Goal: Check status: Check status

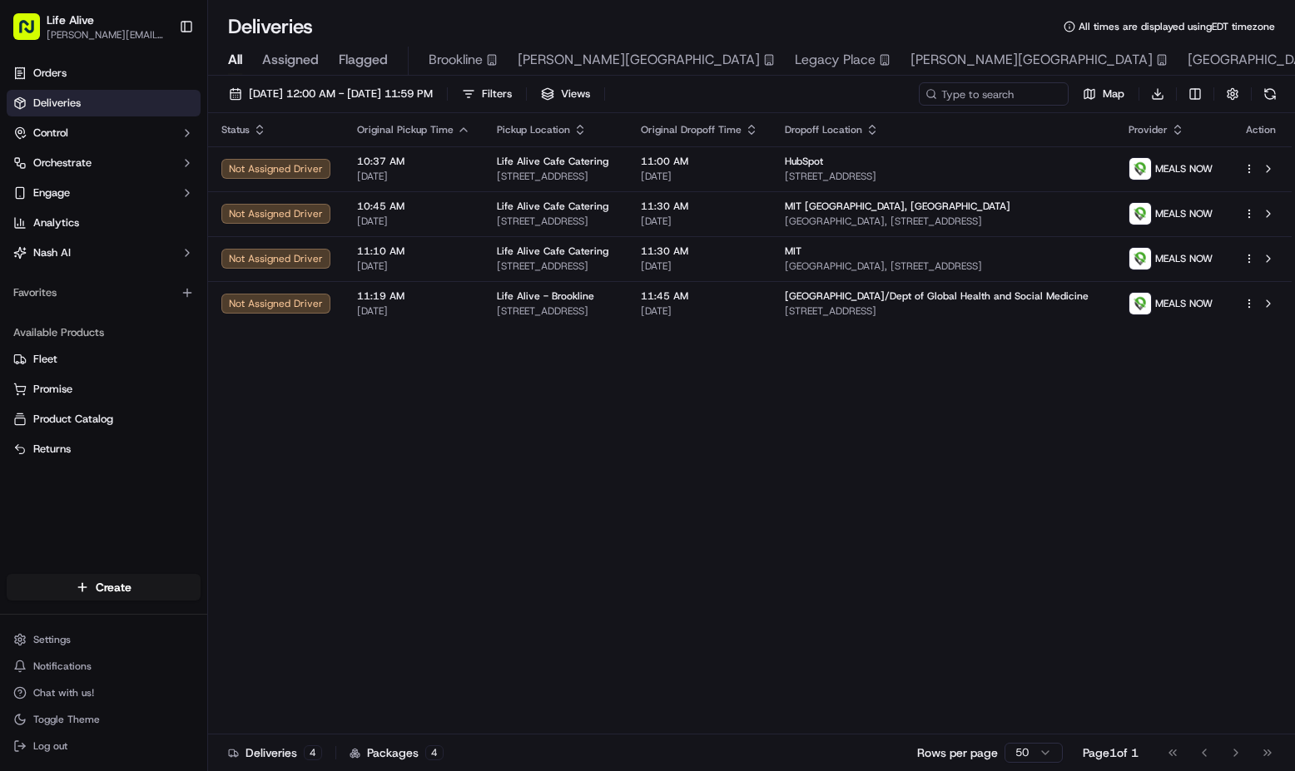
click at [411, 107] on div "09/24/2025 12:00 AM - 09/24/2025 11:59 PM Filters Views Map Download" at bounding box center [751, 97] width 1087 height 31
click at [404, 94] on span "[DATE] 12:00 AM - [DATE] 11:59 PM" at bounding box center [341, 94] width 184 height 15
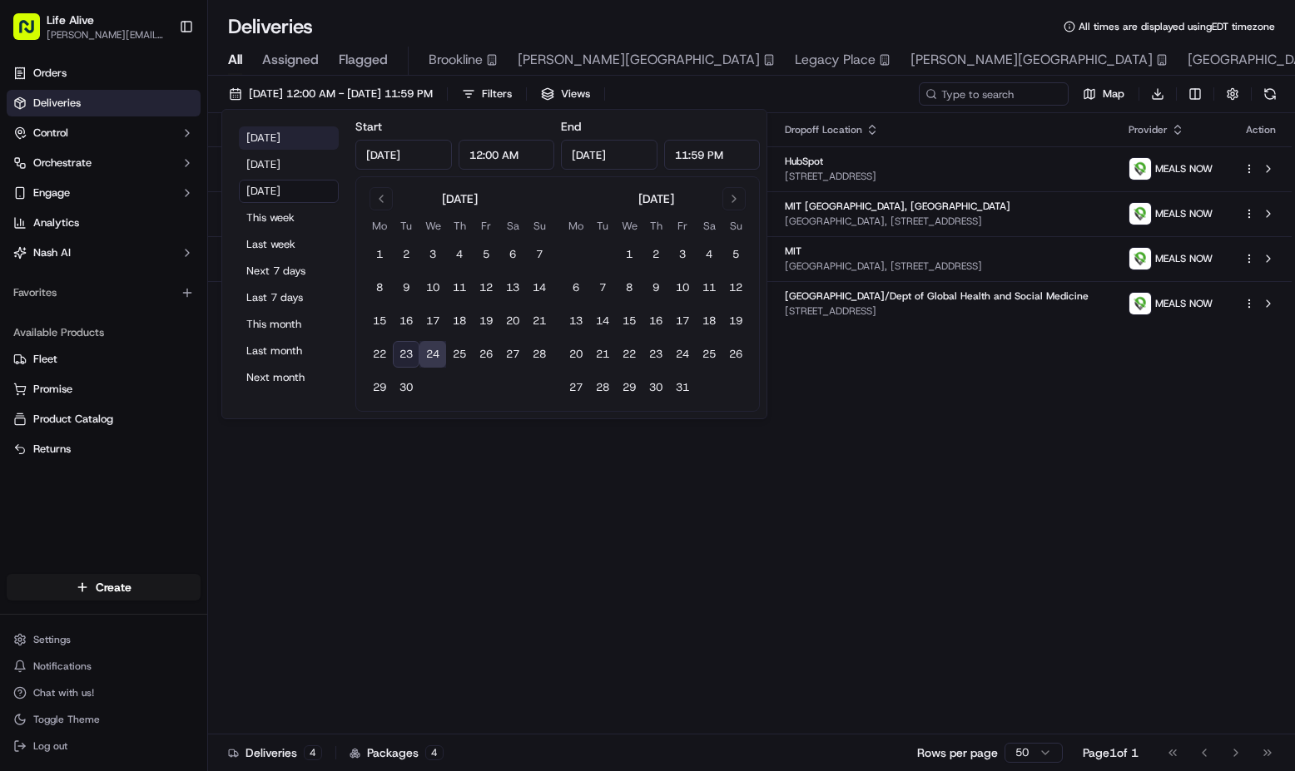
click at [291, 141] on button "[DATE]" at bounding box center [289, 137] width 100 height 23
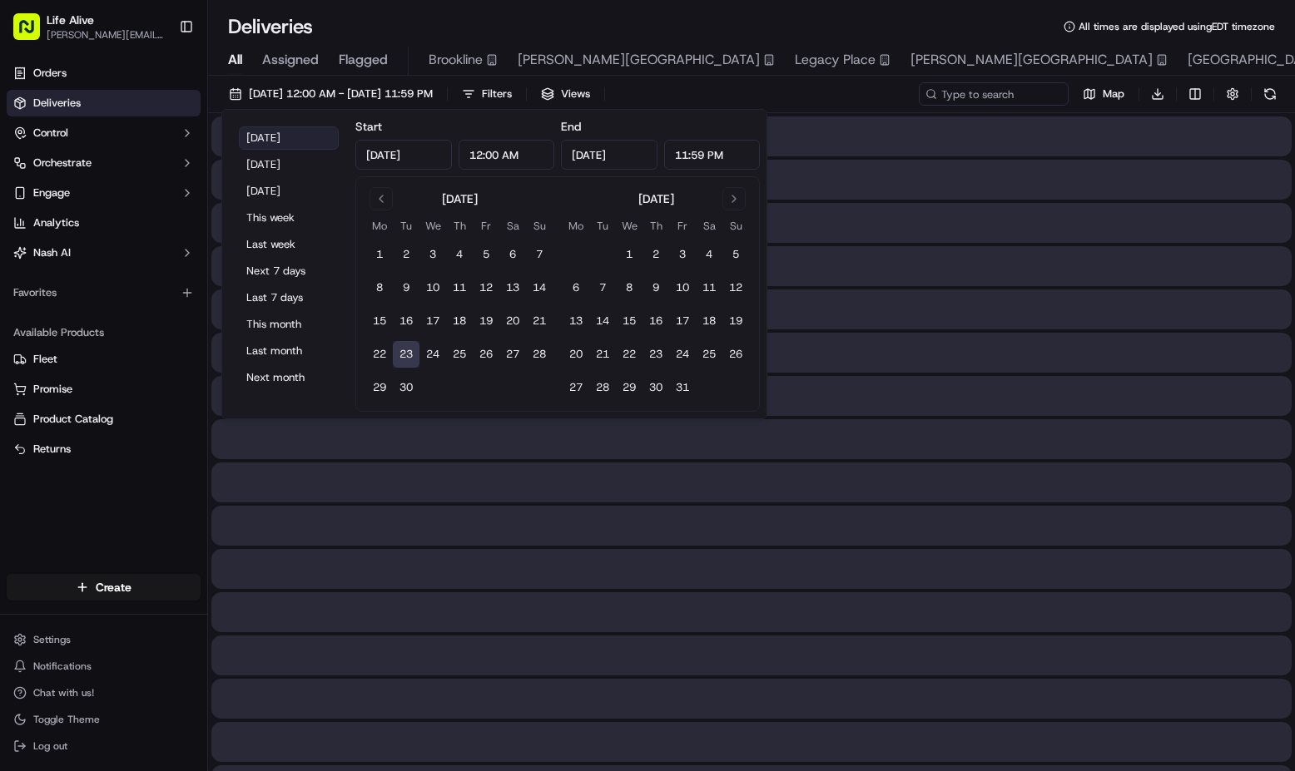
type input "[DATE]"
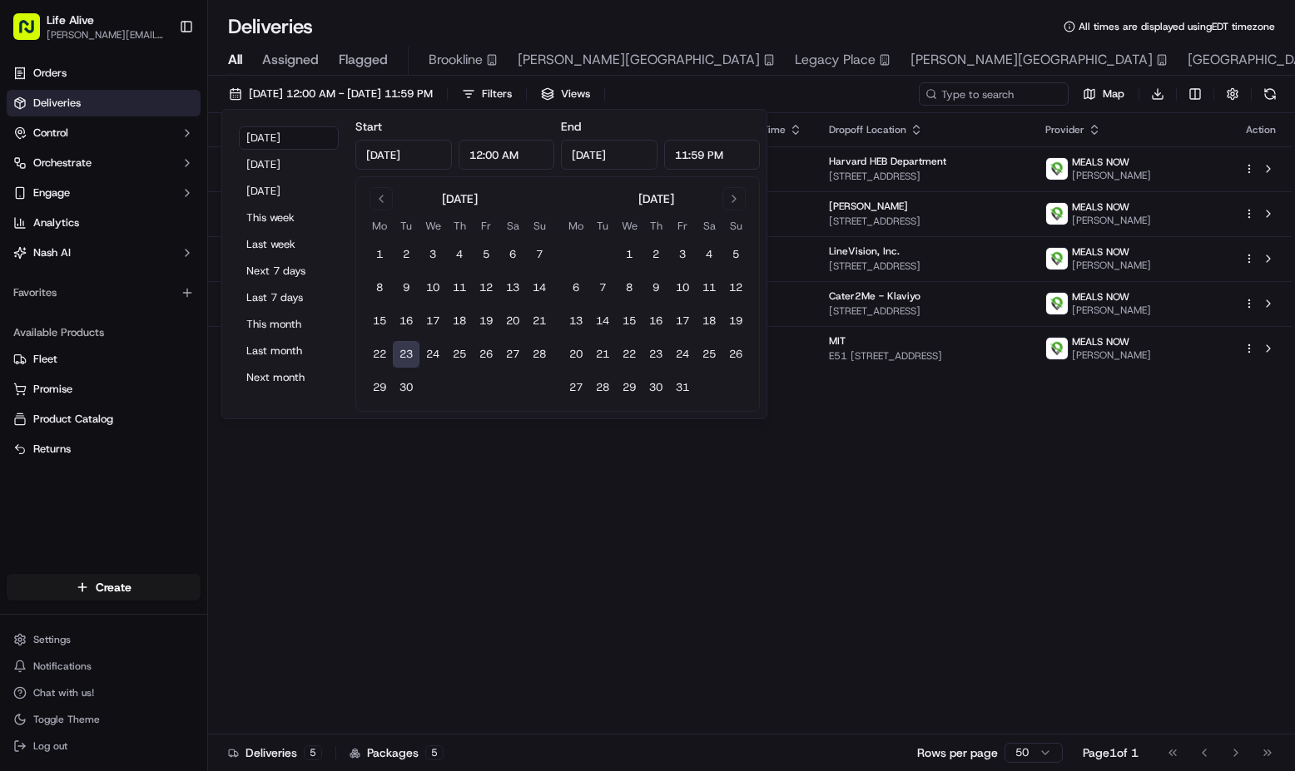
click at [541, 504] on div "Status Original Pickup Time Pickup Location Original Dropoff Time Dropoff Locat…" at bounding box center [749, 424] width 1083 height 622
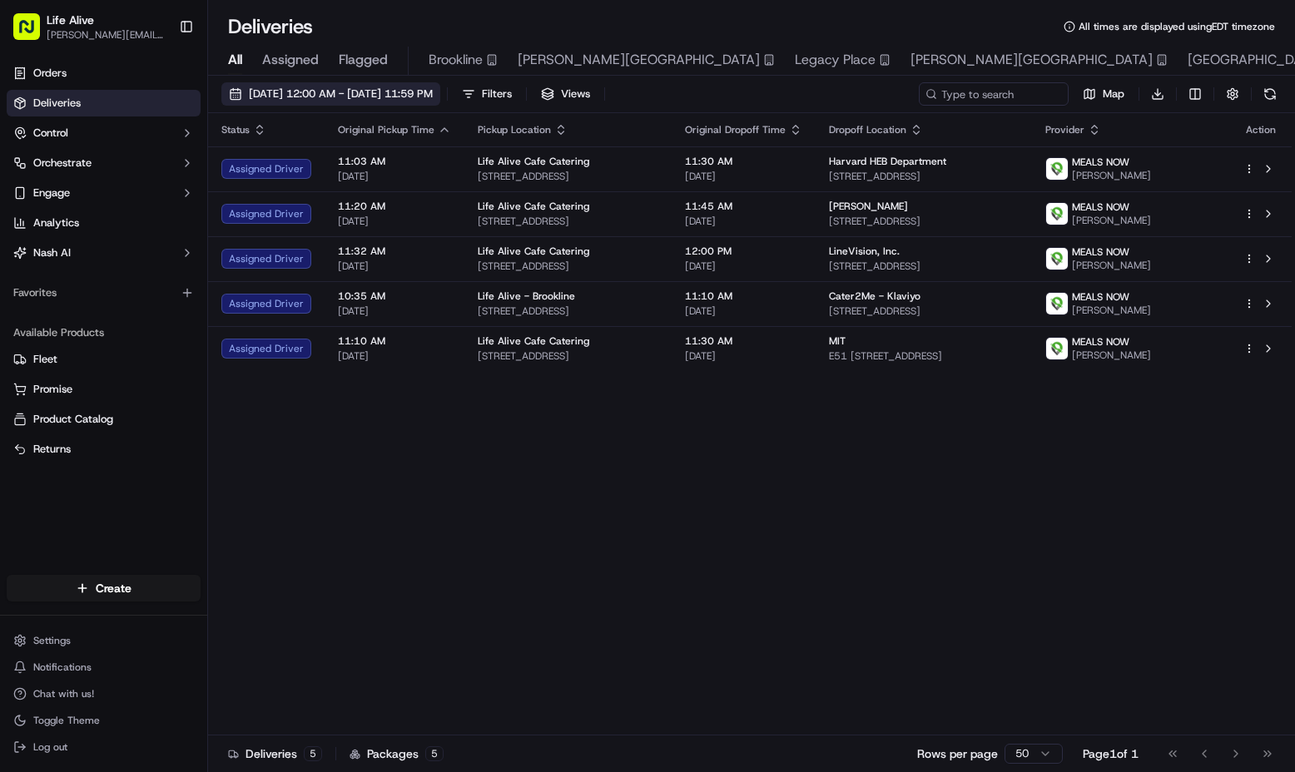
click at [433, 97] on span "[DATE] 12:00 AM - [DATE] 11:59 PM" at bounding box center [341, 94] width 184 height 15
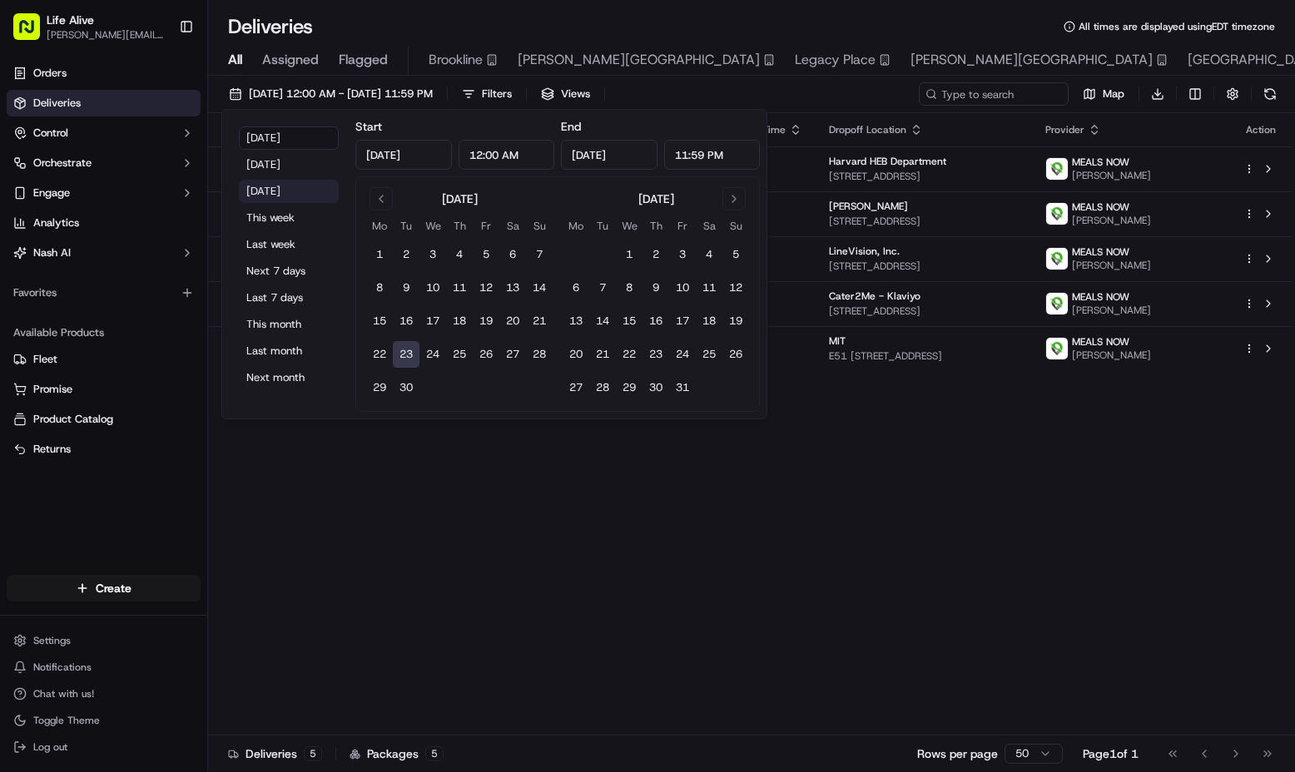
click at [300, 188] on button "[DATE]" at bounding box center [289, 191] width 100 height 23
type input "[DATE]"
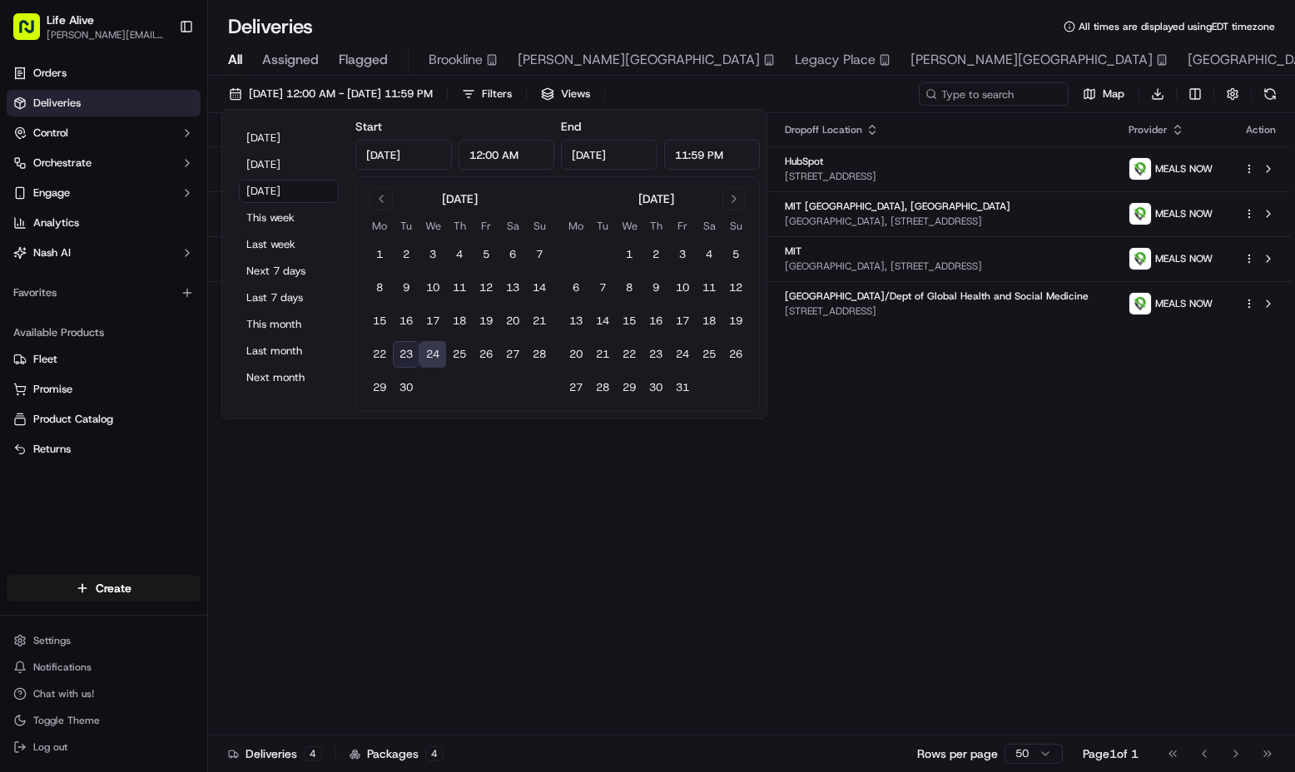
click at [540, 566] on div "Status Original Pickup Time Pickup Location Original Dropoff Time Dropoff Locat…" at bounding box center [749, 424] width 1083 height 622
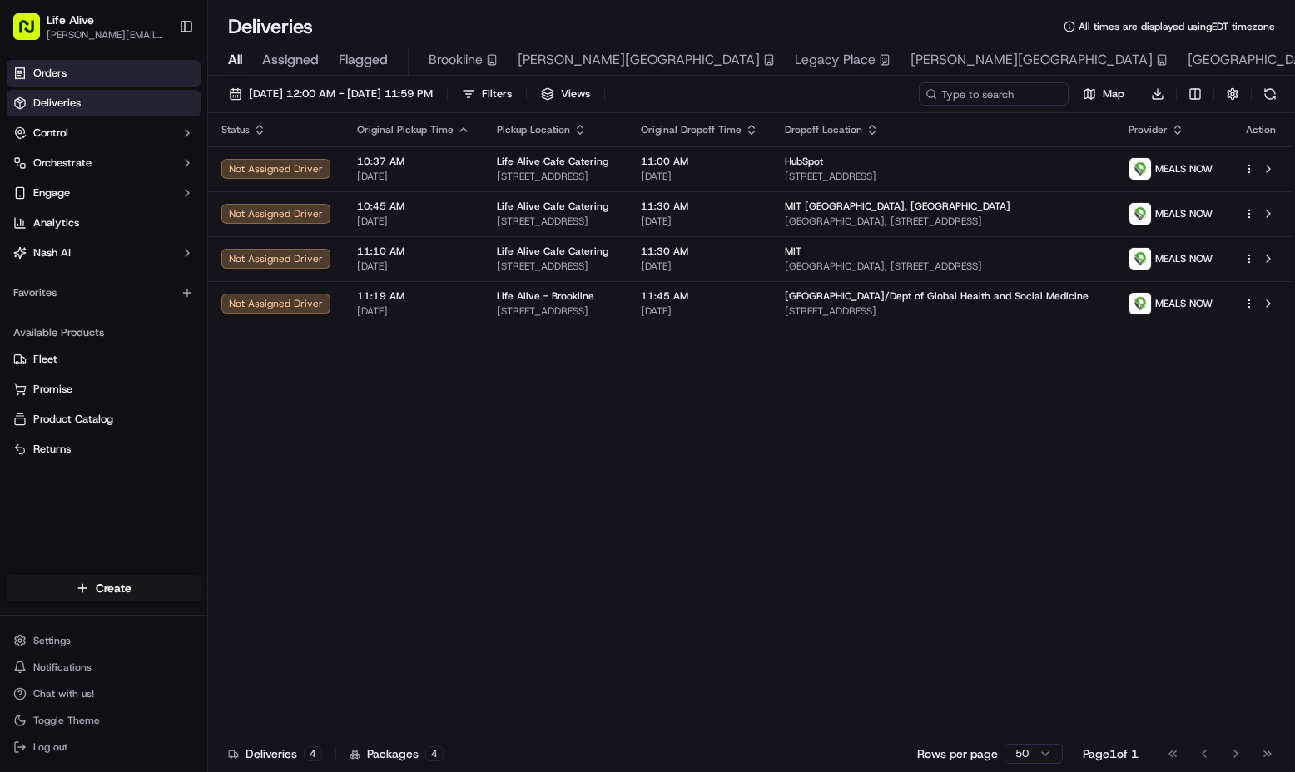
click at [131, 71] on link "Orders" at bounding box center [104, 73] width 194 height 27
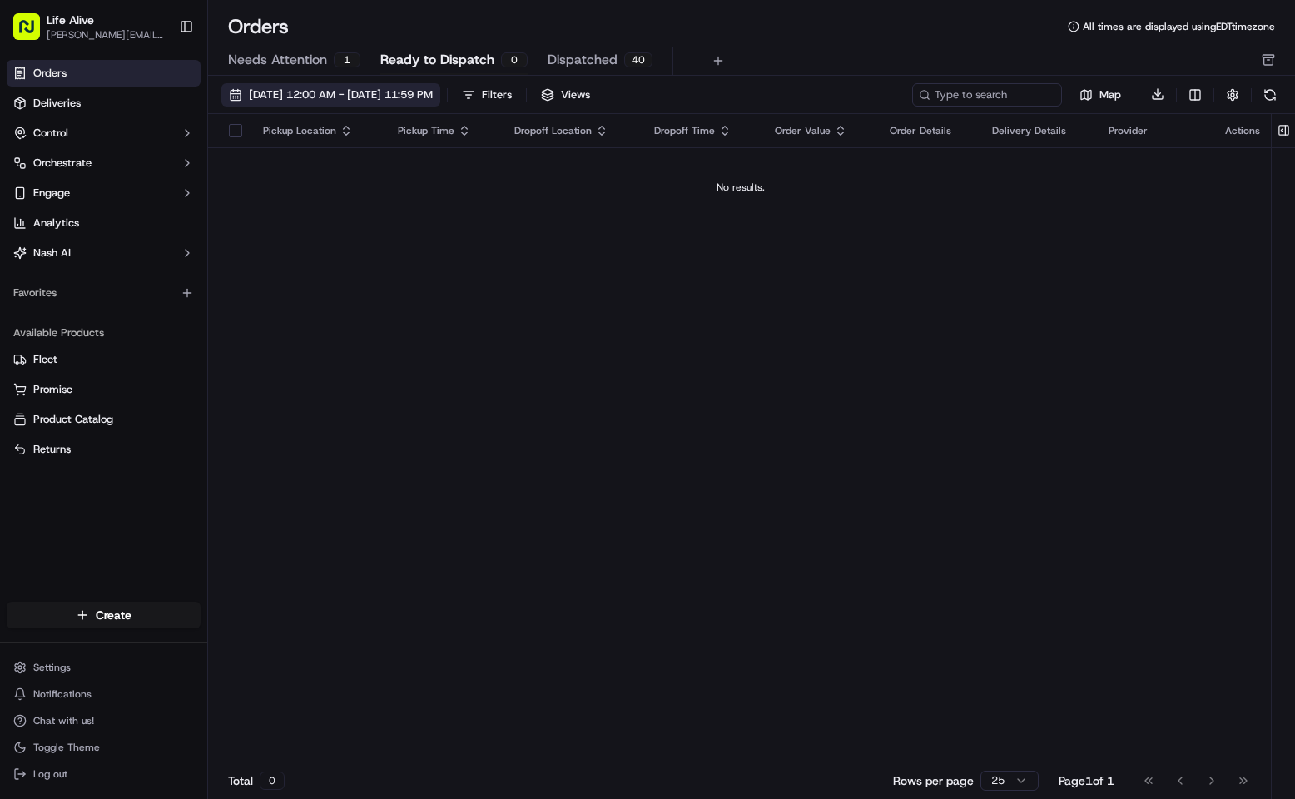
click at [393, 92] on span "[DATE] 12:00 AM - [DATE] 11:59 PM" at bounding box center [341, 94] width 184 height 15
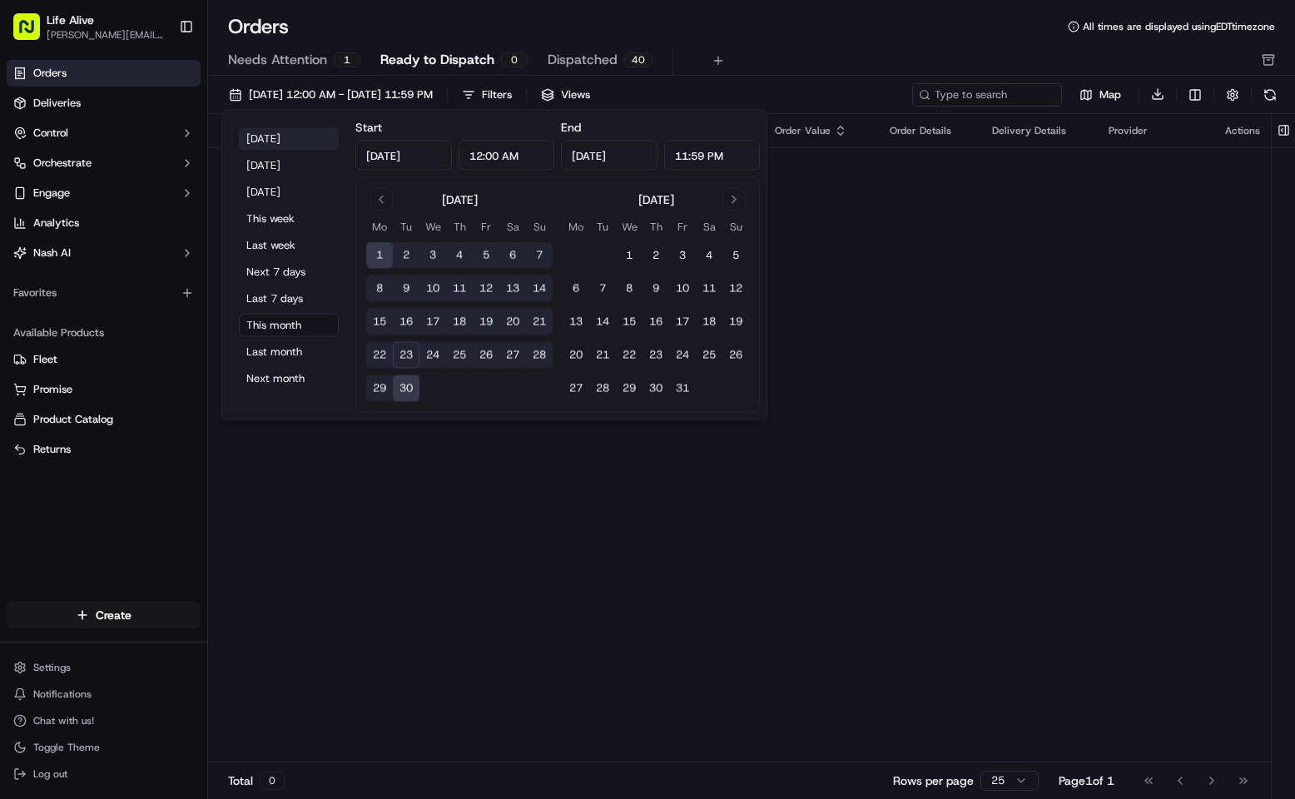
click at [275, 136] on button "[DATE]" at bounding box center [289, 138] width 100 height 23
type input "[DATE]"
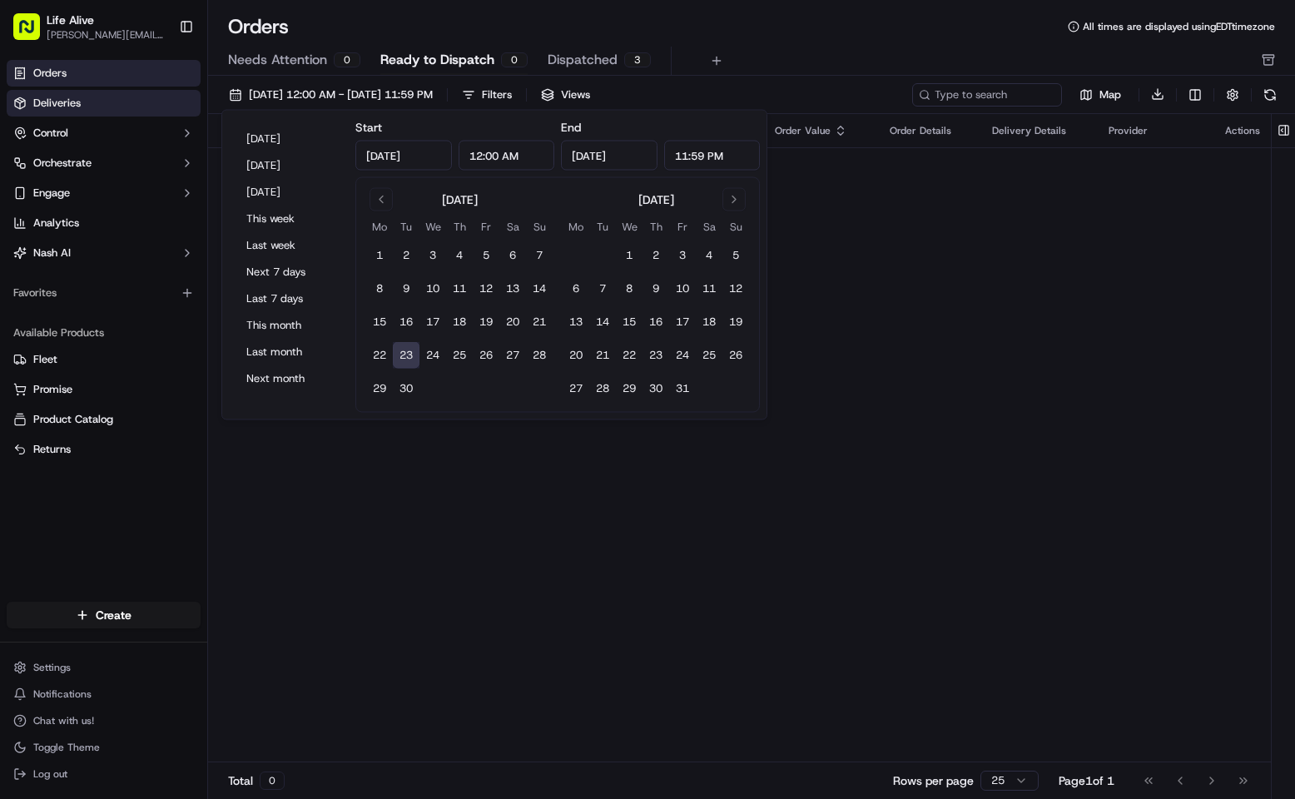
click at [123, 110] on link "Deliveries" at bounding box center [104, 103] width 194 height 27
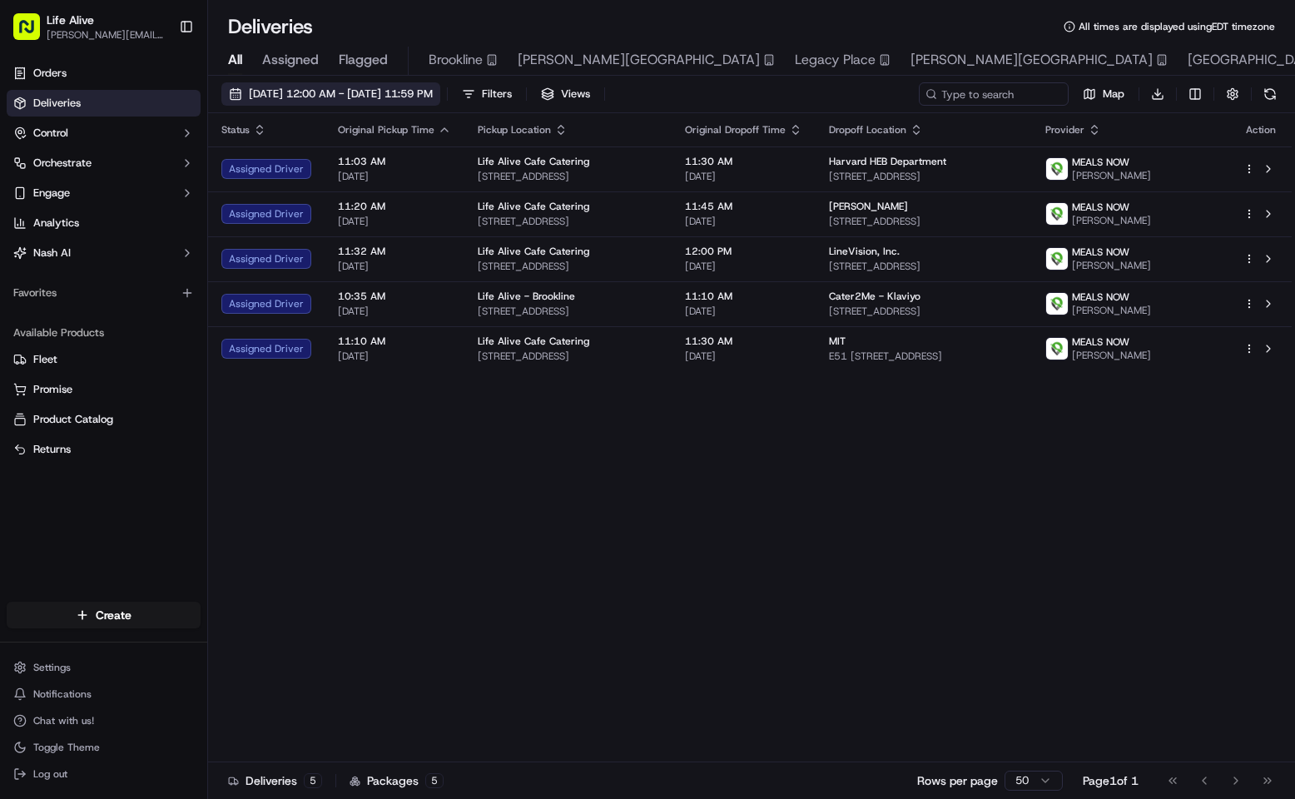
click at [368, 96] on span "[DATE] 12:00 AM - [DATE] 11:59 PM" at bounding box center [341, 94] width 184 height 15
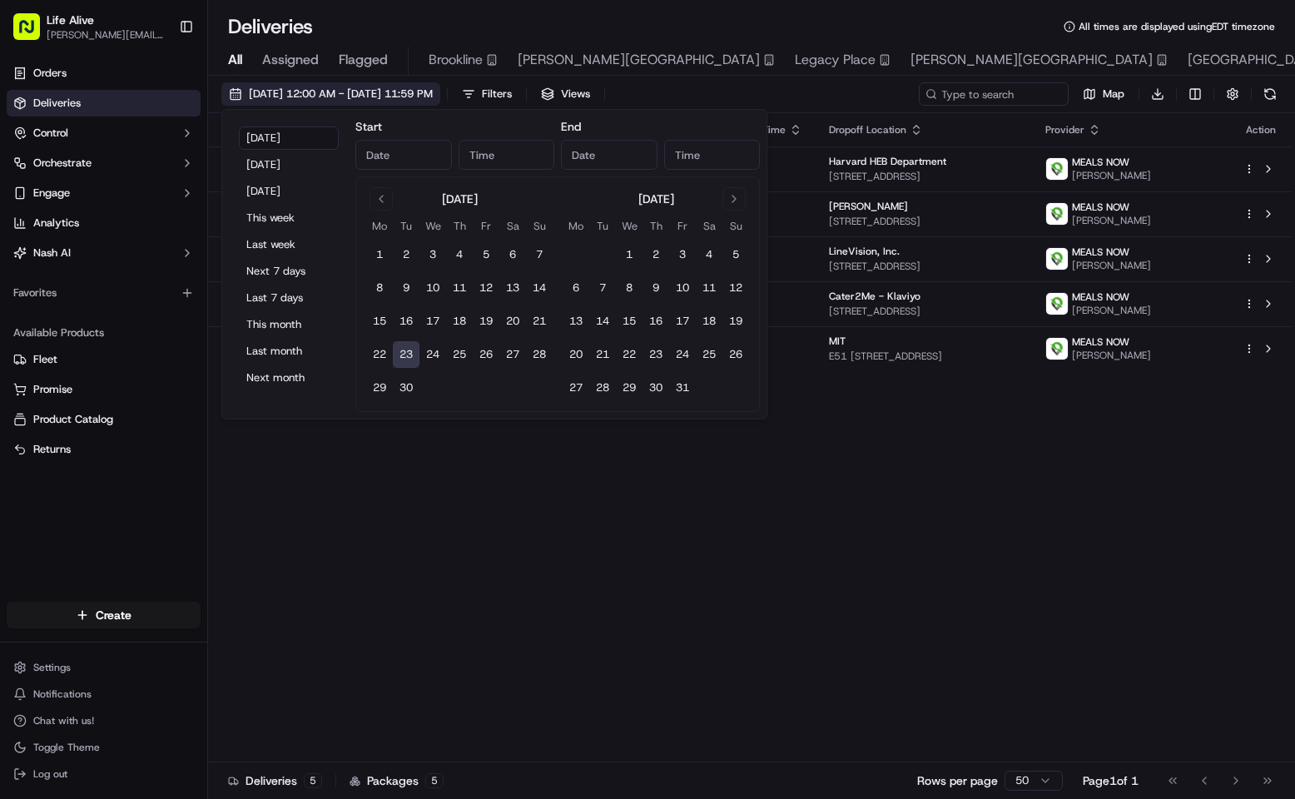
type input "[DATE]"
type input "12:00 AM"
type input "[DATE]"
type input "11:59 PM"
click at [297, 196] on button "[DATE]" at bounding box center [289, 191] width 100 height 23
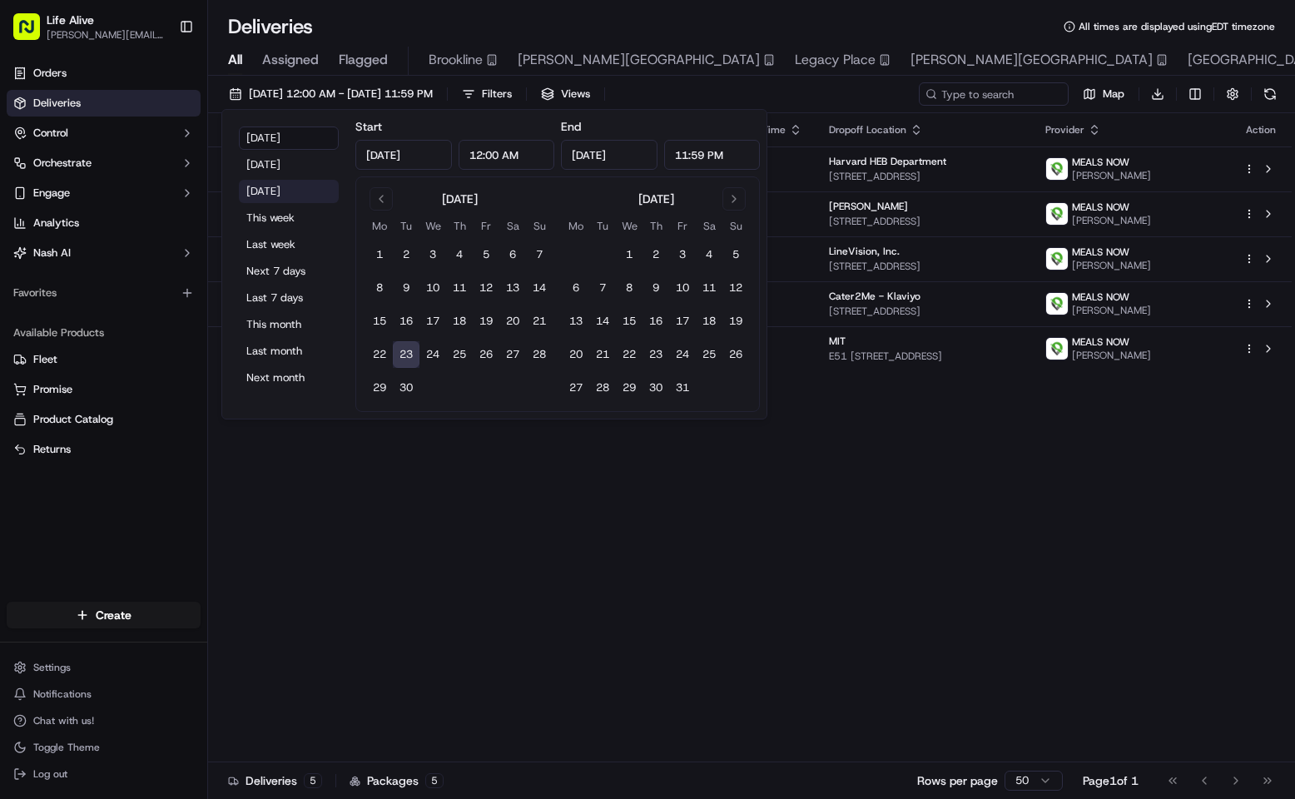
type input "[DATE]"
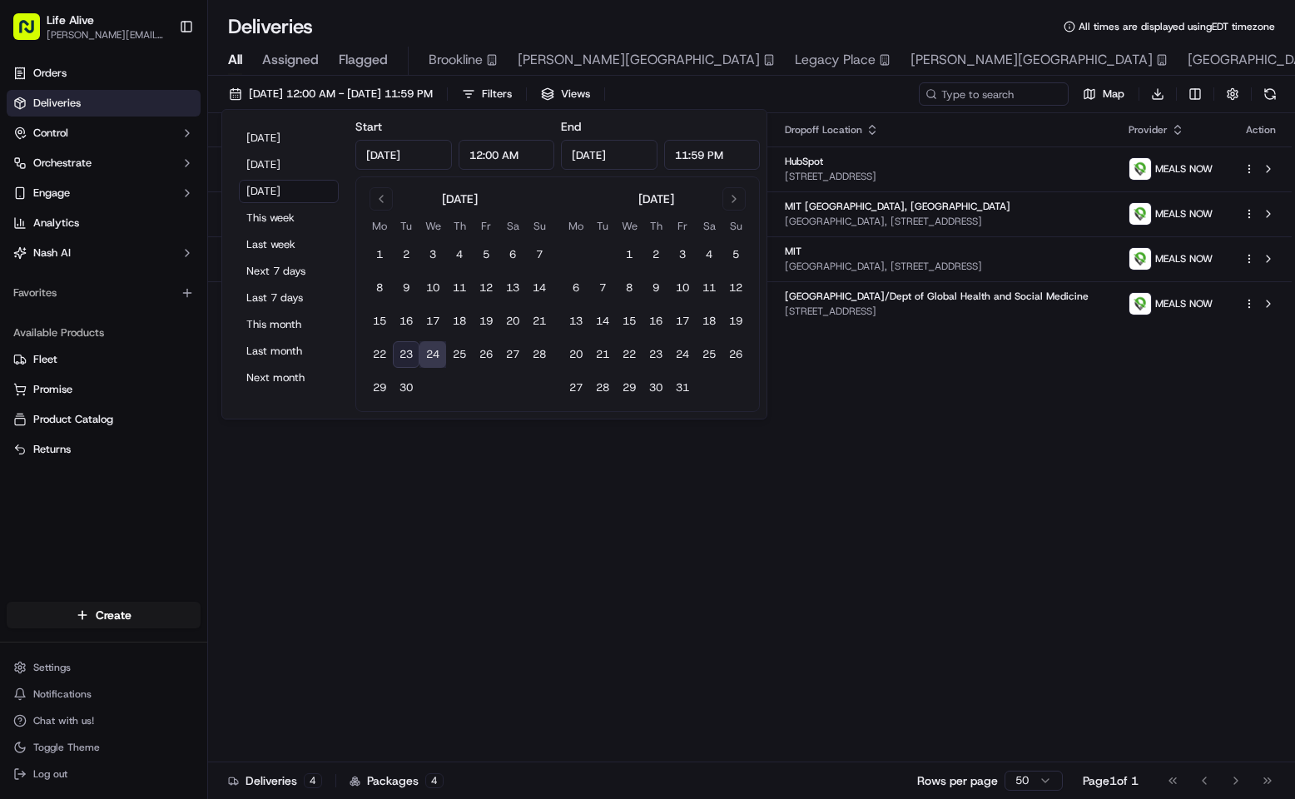
click at [416, 533] on div "Status Original Pickup Time Pickup Location Original Dropoff Time Dropoff Locat…" at bounding box center [749, 437] width 1083 height 649
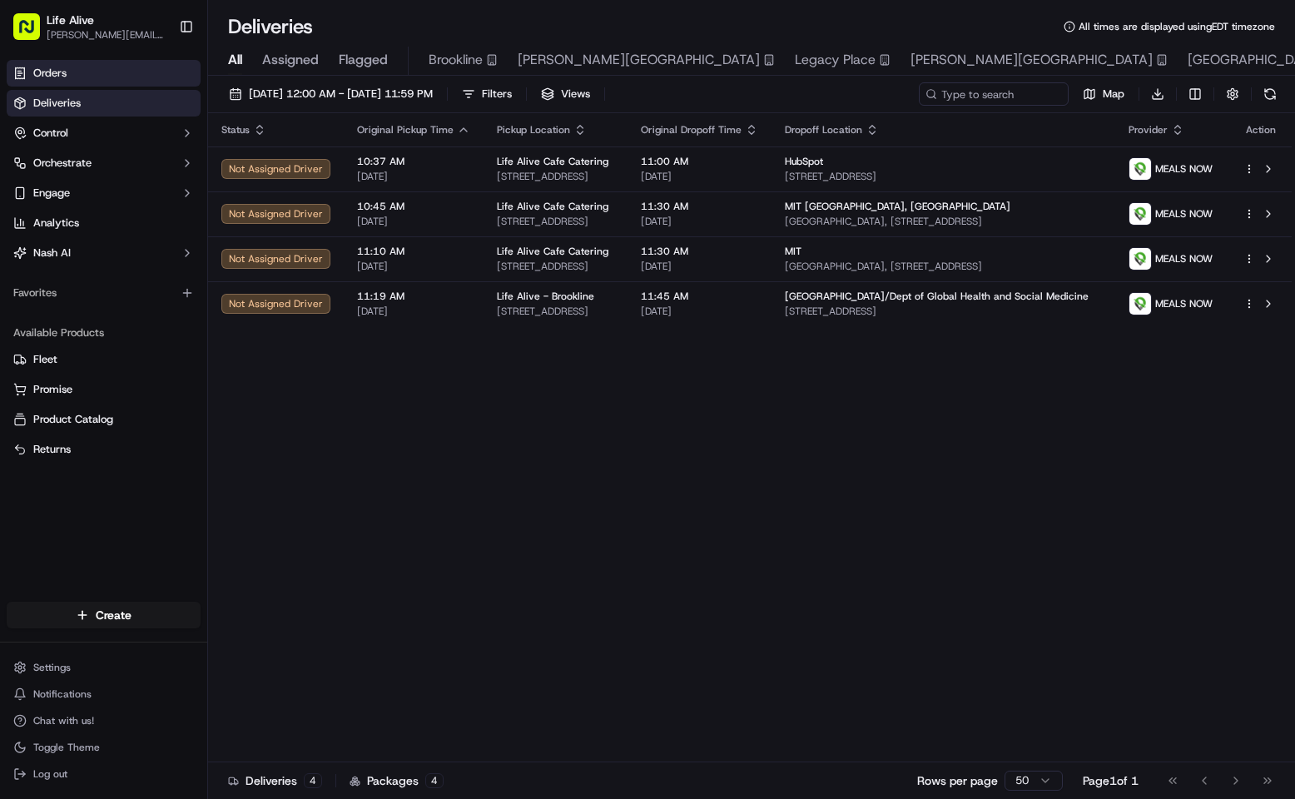
click at [97, 68] on link "Orders" at bounding box center [104, 73] width 194 height 27
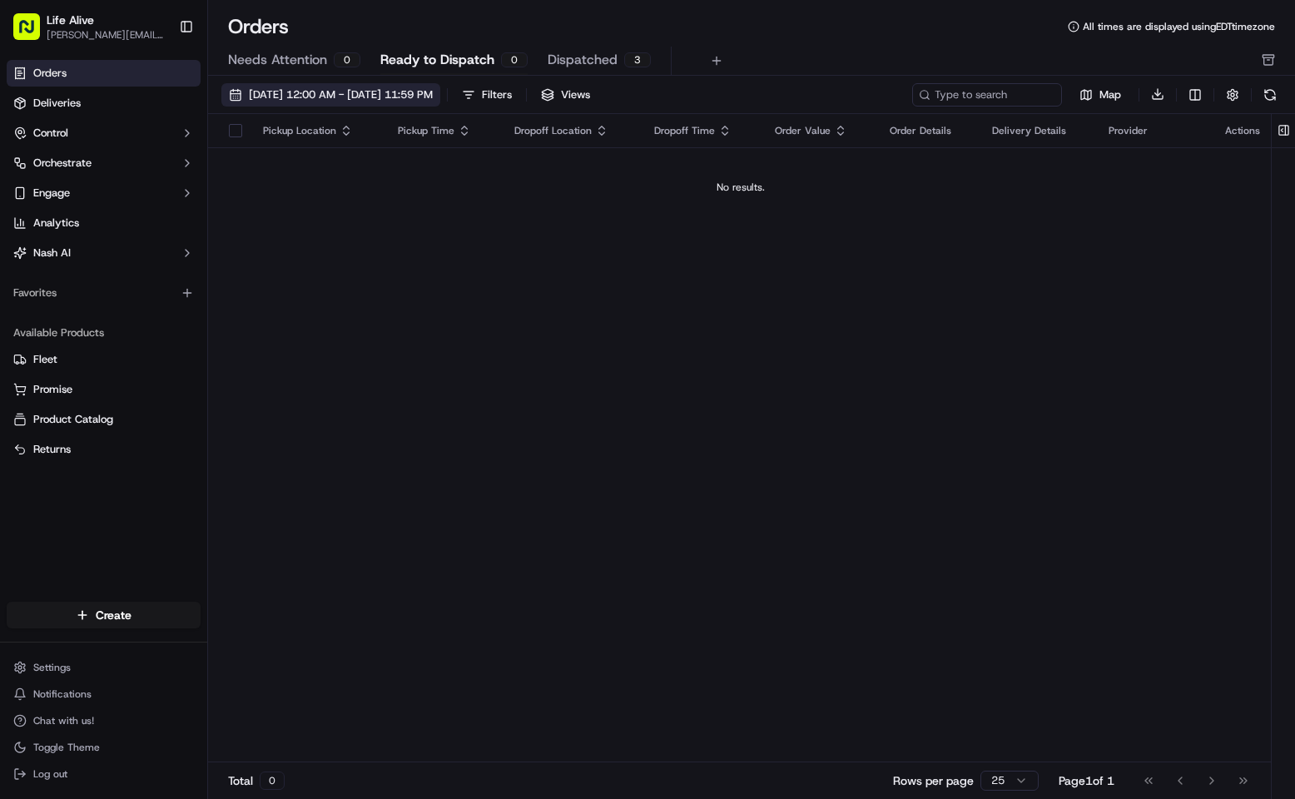
click at [328, 93] on span "[DATE] 12:00 AM - [DATE] 11:59 PM" at bounding box center [341, 94] width 184 height 15
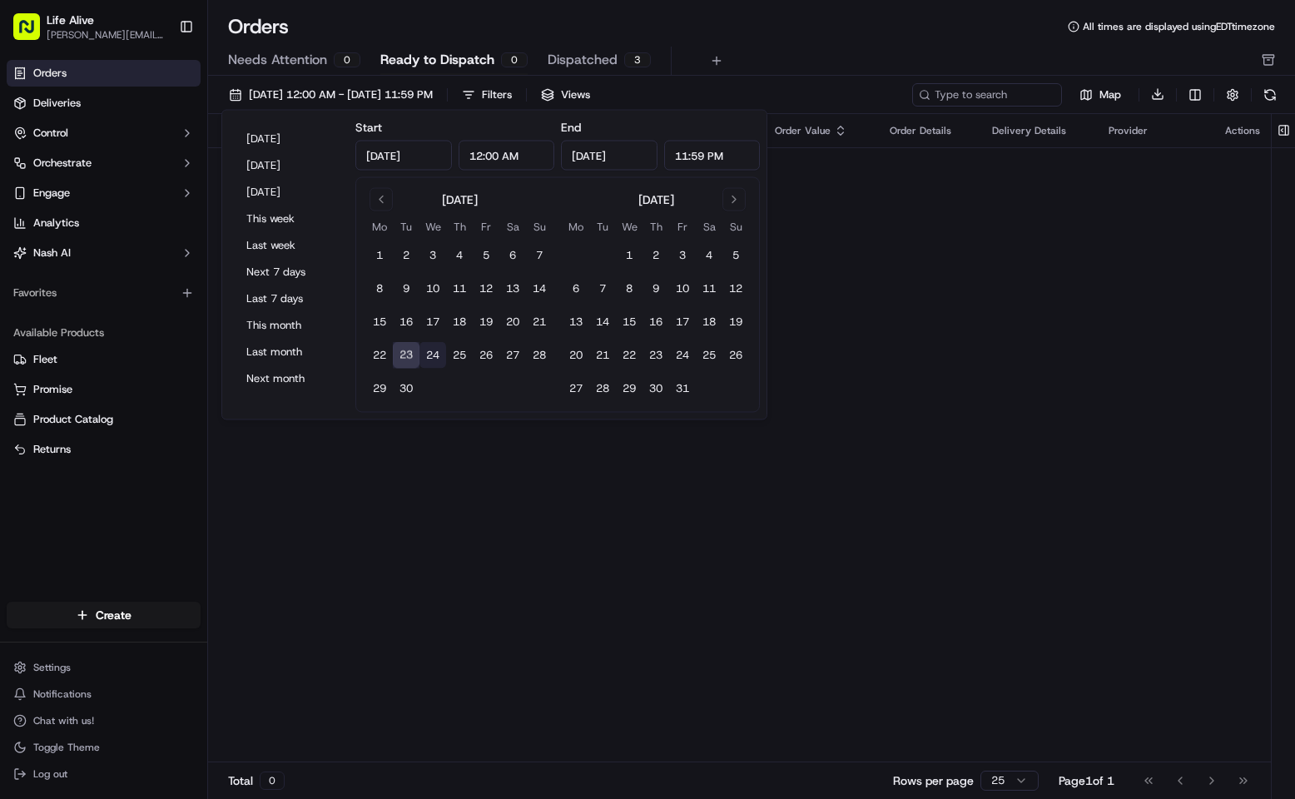
click at [437, 354] on button "24" at bounding box center [432, 355] width 27 height 27
type input "[DATE]"
click at [446, 435] on div "Pickup Location Pickup Time Dropoff Location Dropoff Time Order Value Order Det…" at bounding box center [740, 438] width 1065 height 649
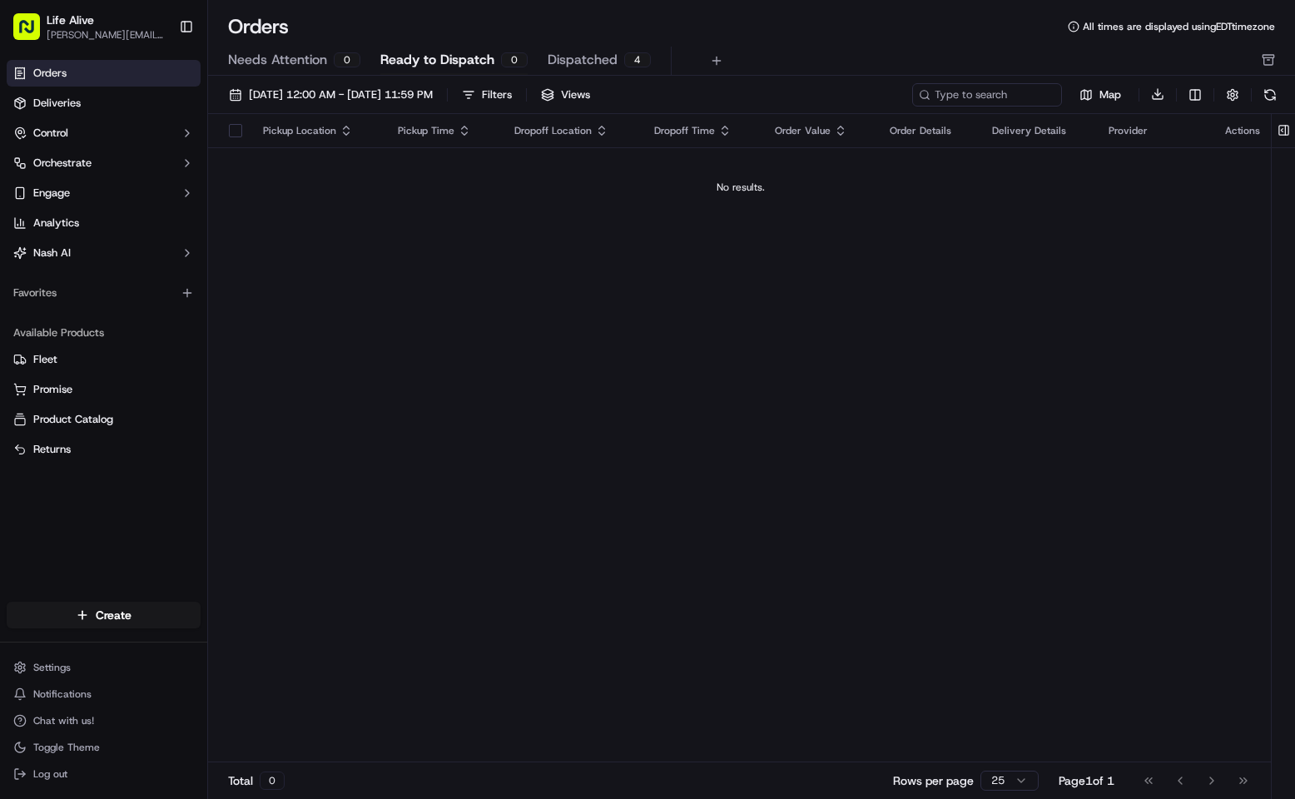
click at [279, 63] on span "Needs Attention" at bounding box center [277, 60] width 99 height 20
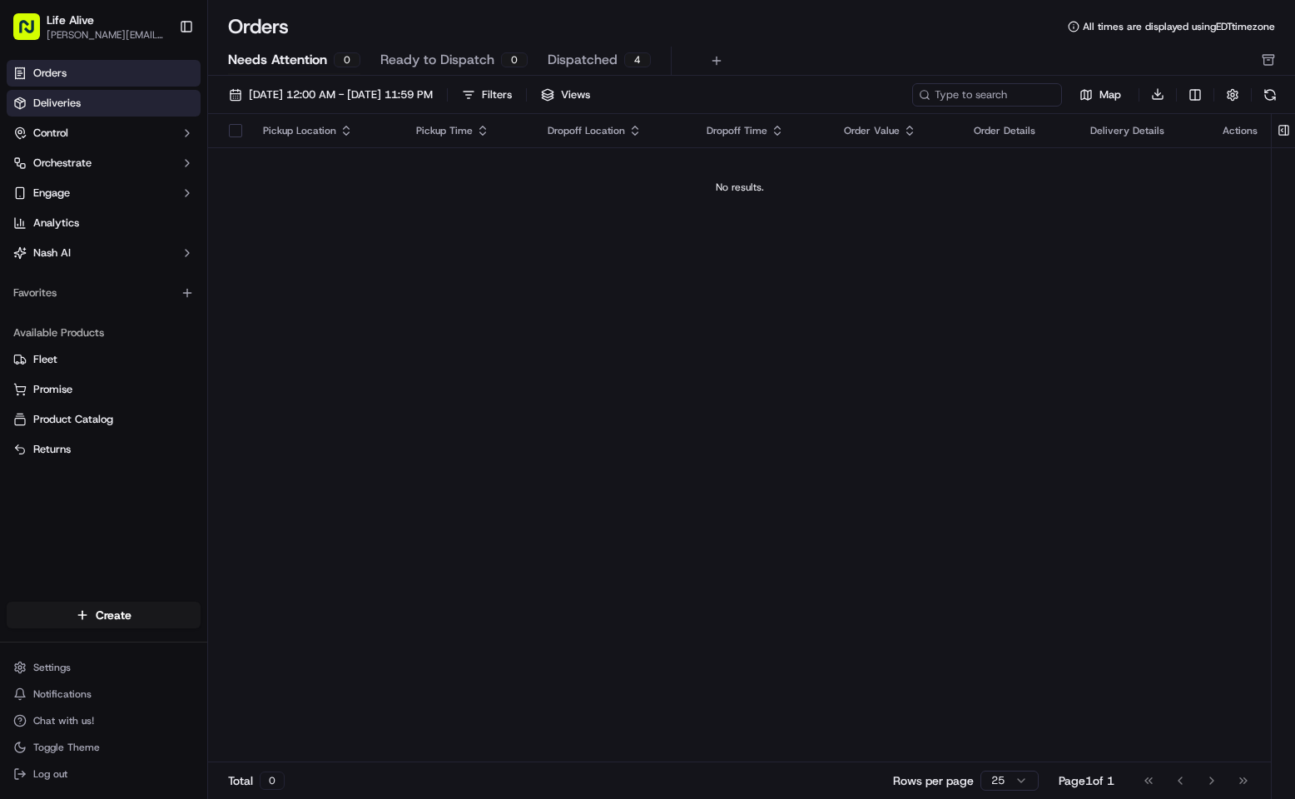
click at [112, 105] on link "Deliveries" at bounding box center [104, 103] width 194 height 27
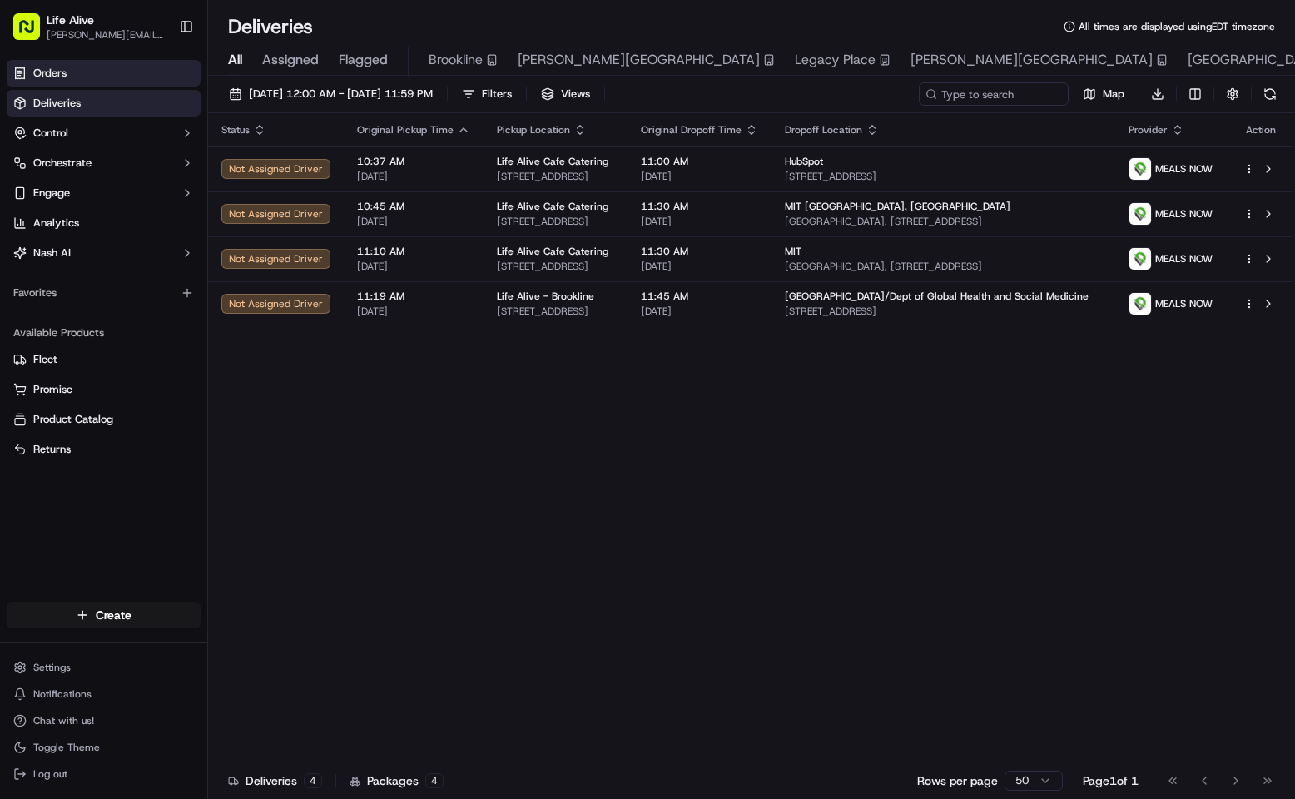
click at [83, 76] on link "Orders" at bounding box center [104, 73] width 194 height 27
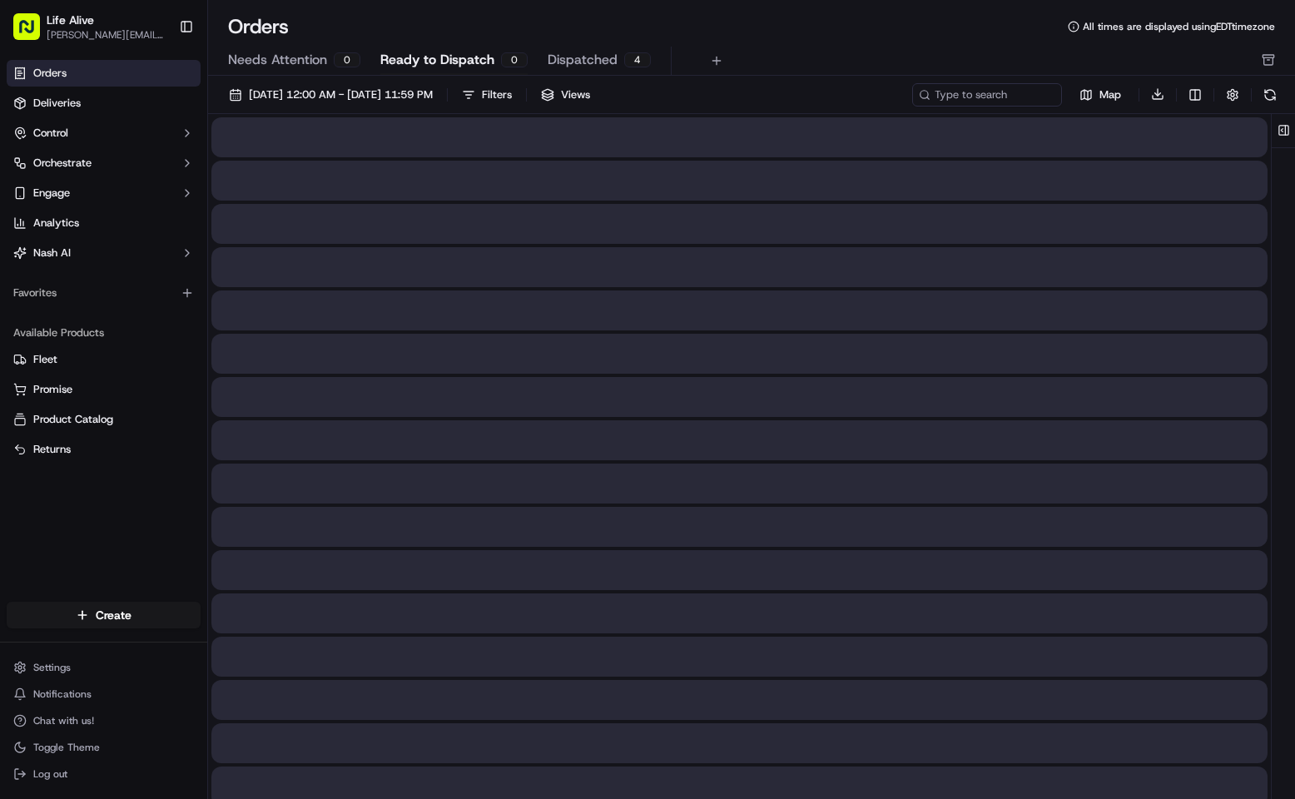
click at [411, 69] on span "Ready to Dispatch" at bounding box center [437, 60] width 114 height 20
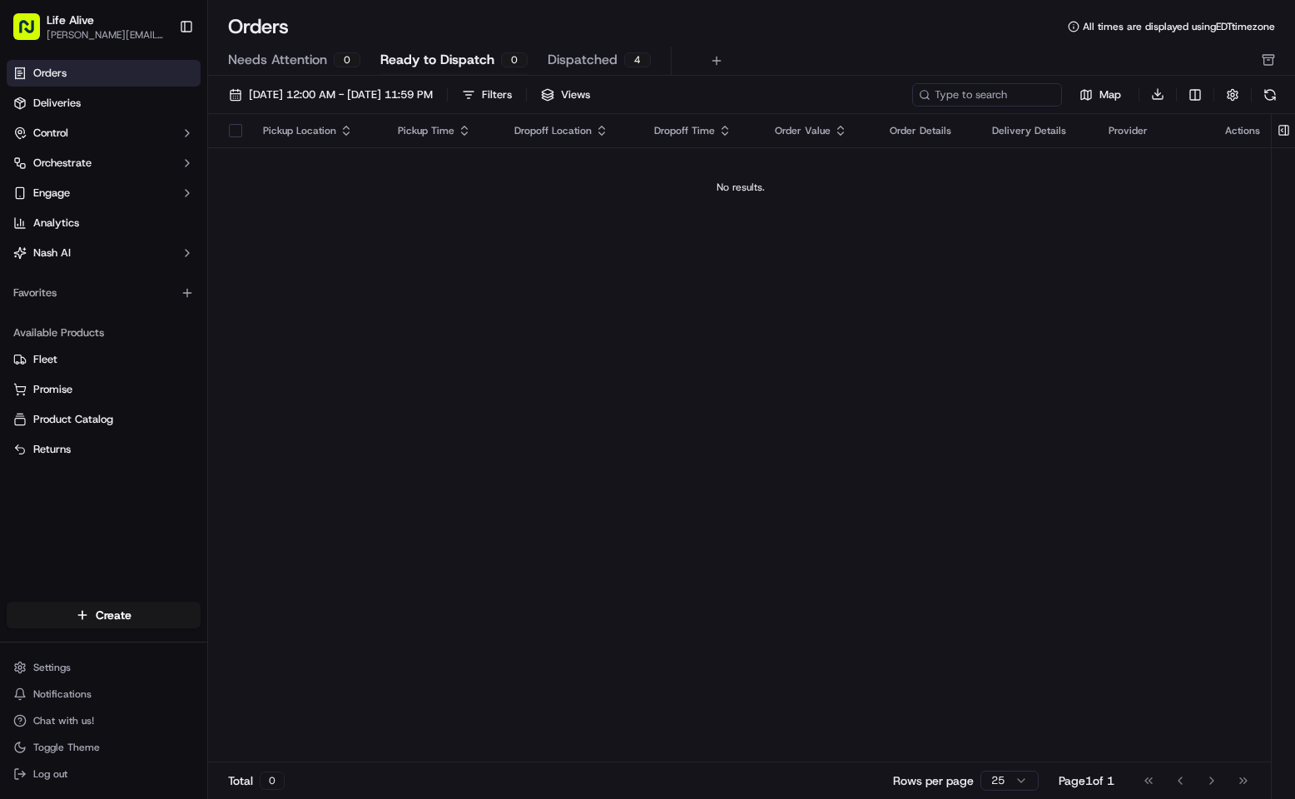
click at [563, 64] on span "Dispatched" at bounding box center [583, 60] width 70 height 20
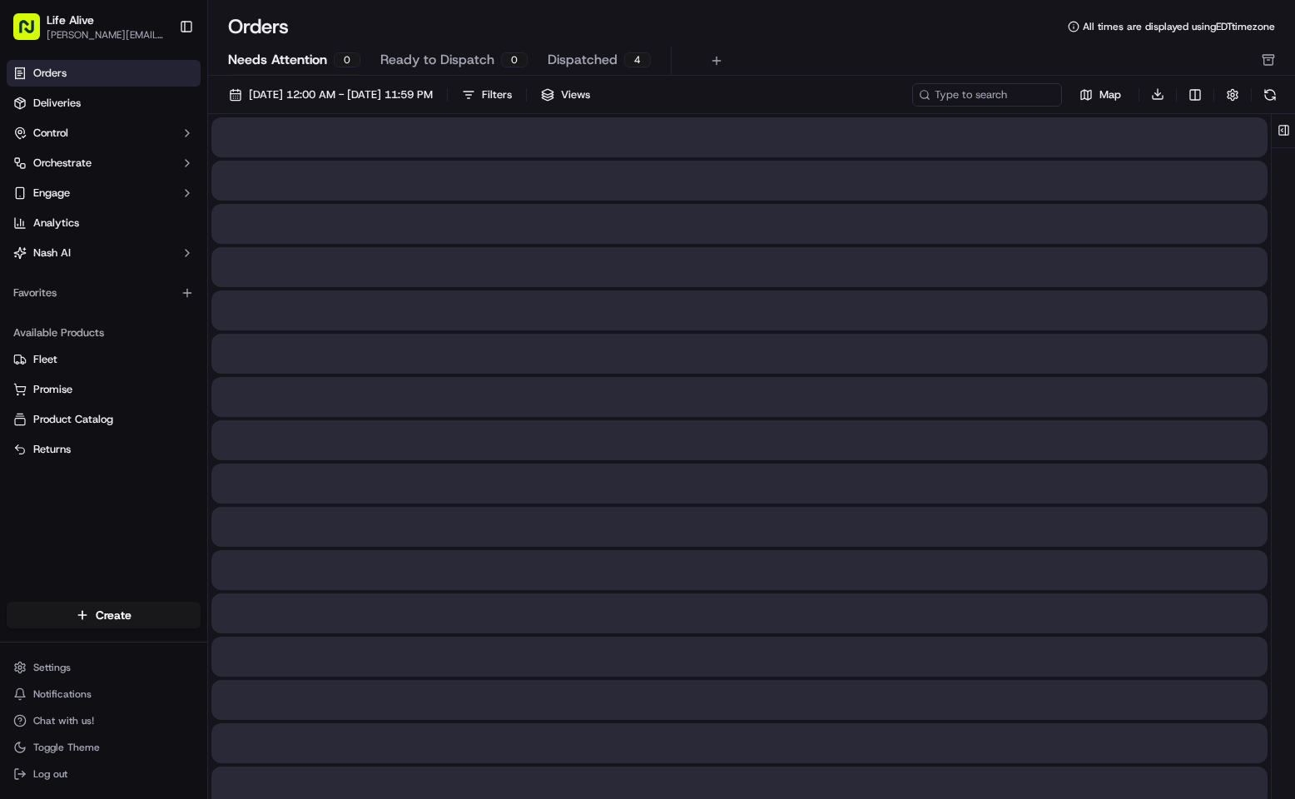
click at [275, 55] on span "Needs Attention" at bounding box center [277, 60] width 99 height 20
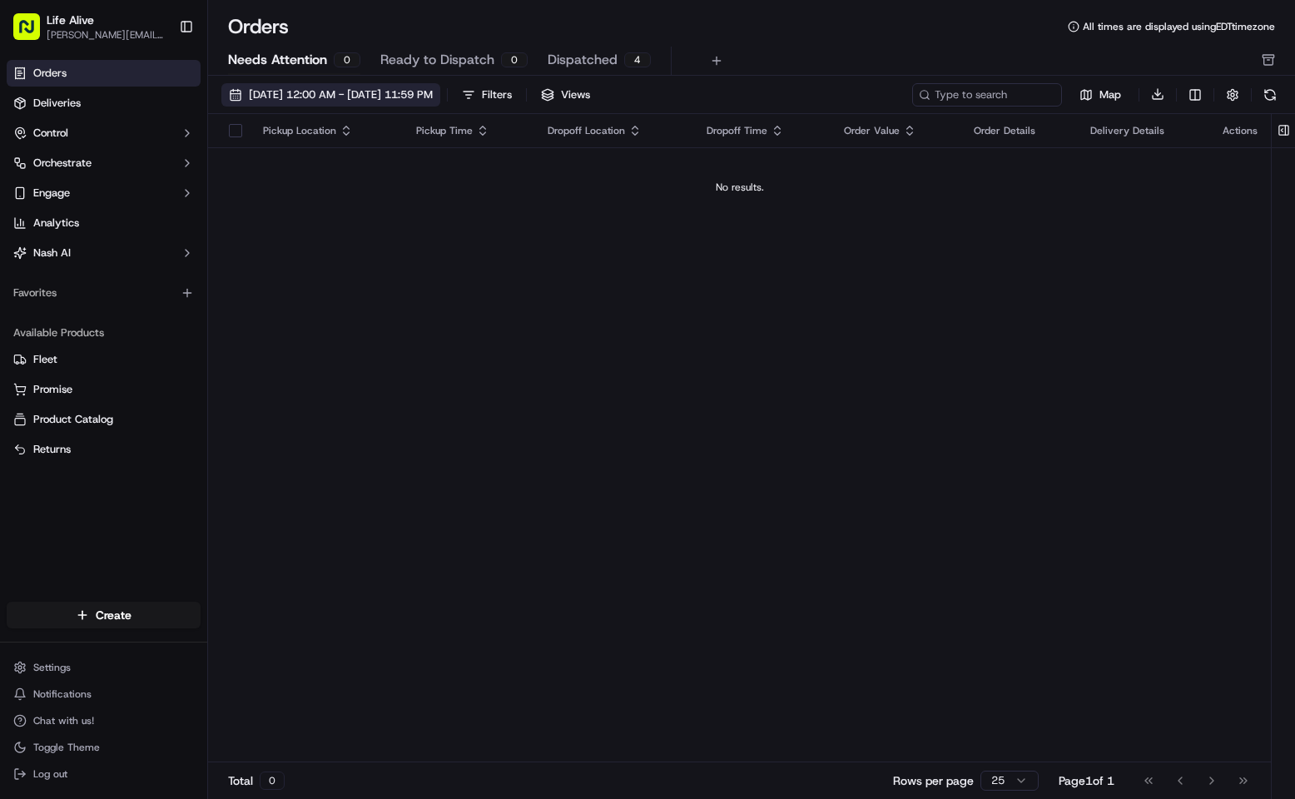
click at [261, 97] on span "[DATE] 12:00 AM - [DATE] 11:59 PM" at bounding box center [341, 94] width 184 height 15
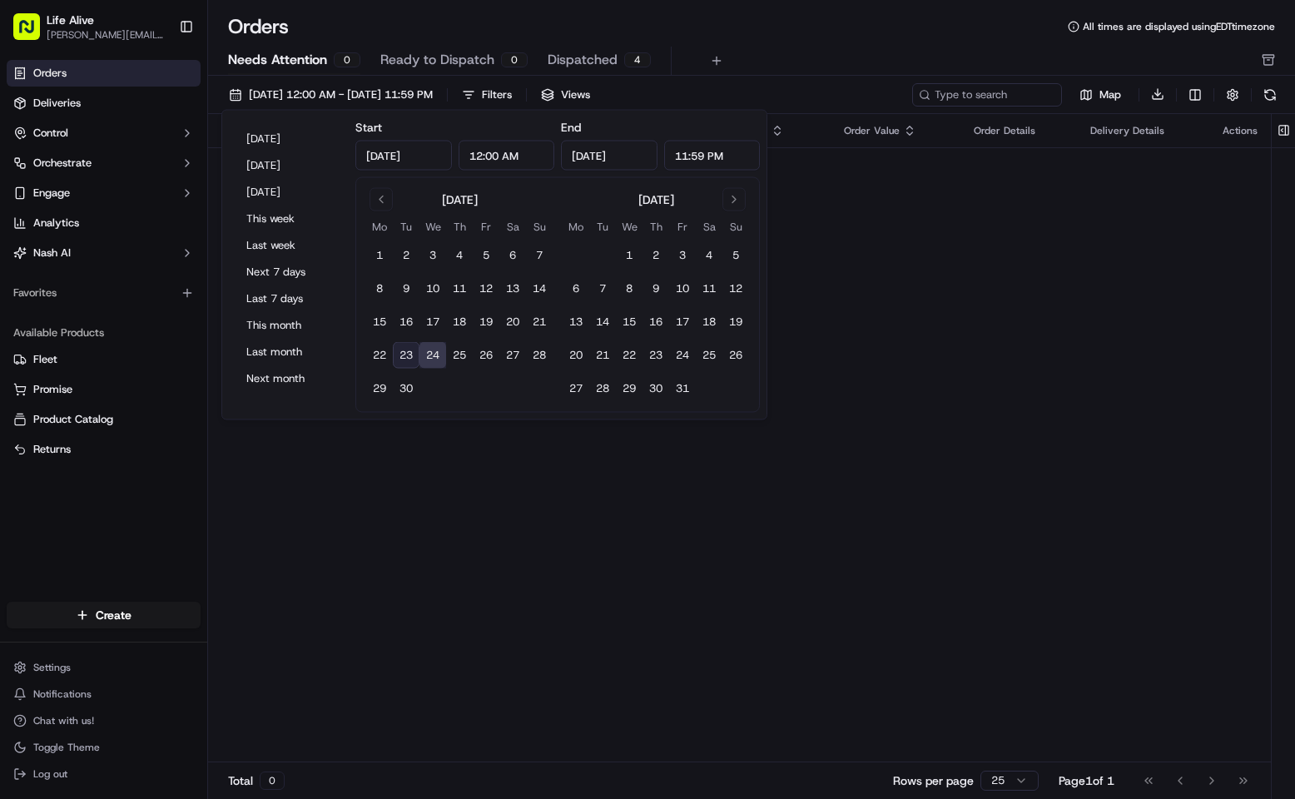
click at [406, 354] on button "23" at bounding box center [406, 355] width 27 height 27
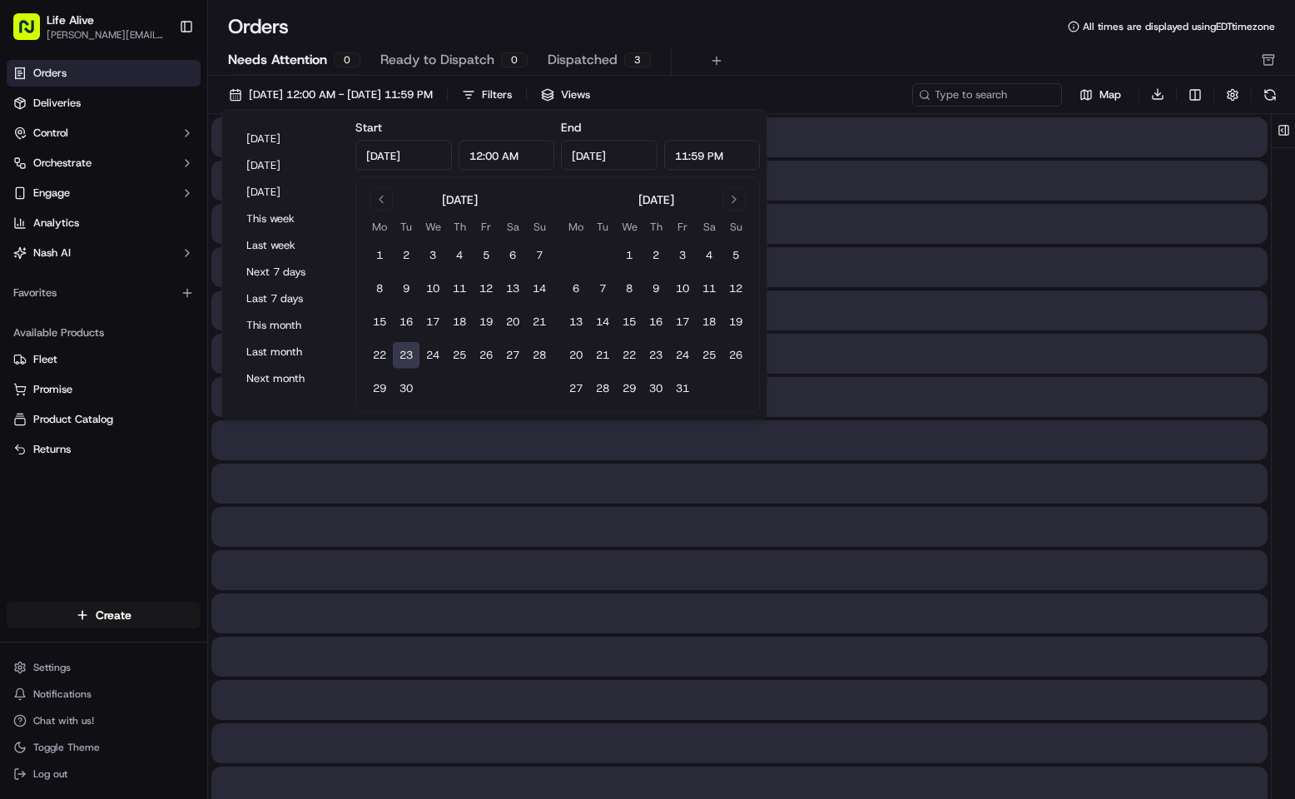
type input "[DATE]"
click at [406, 354] on button "23" at bounding box center [406, 355] width 27 height 27
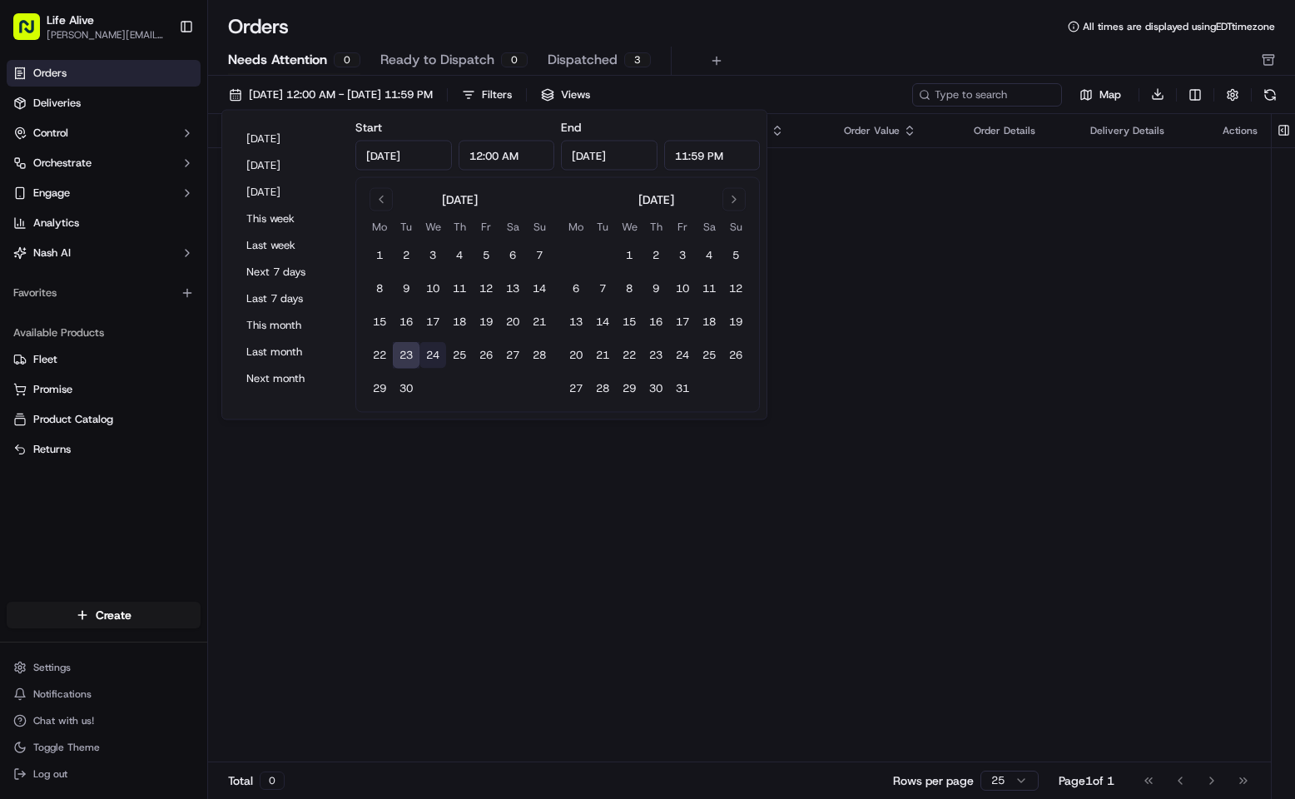
click at [435, 361] on button "24" at bounding box center [432, 355] width 27 height 27
type input "[DATE]"
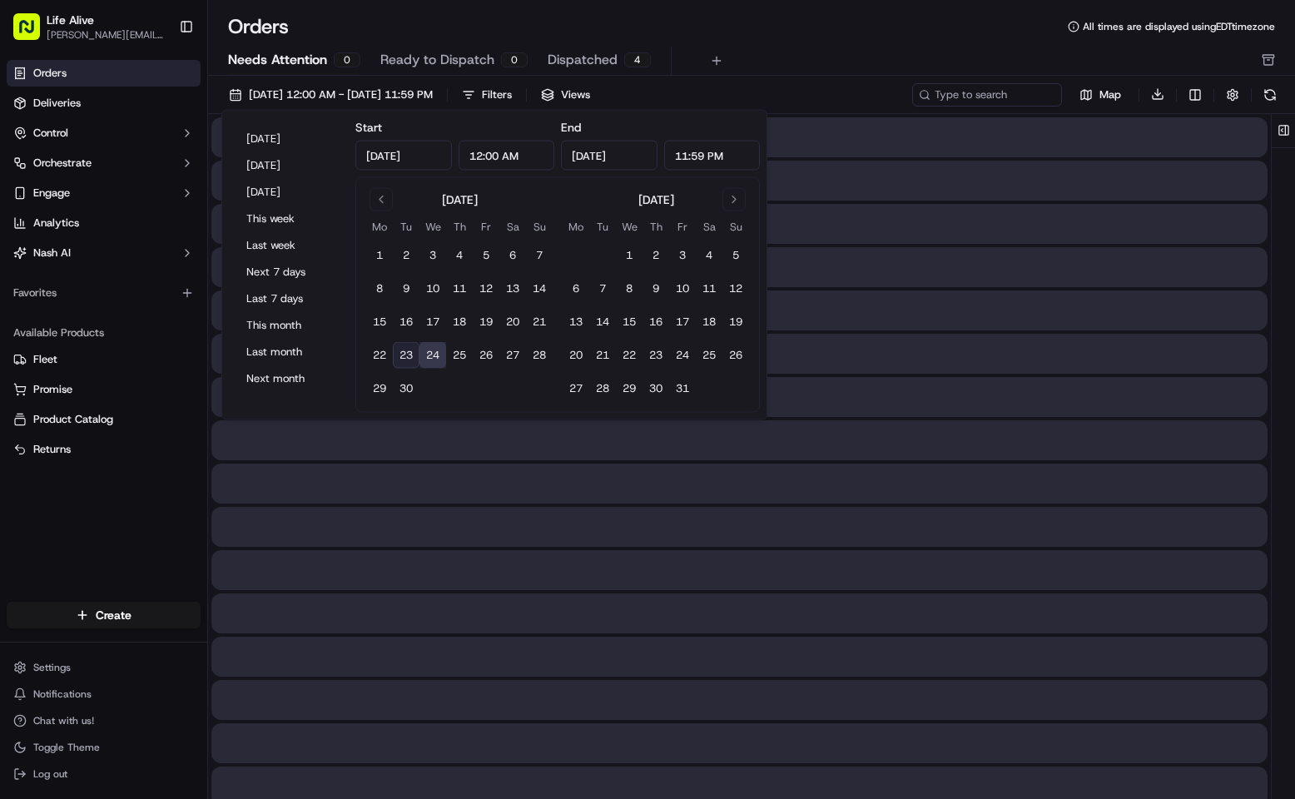
click at [435, 361] on button "24" at bounding box center [432, 355] width 27 height 27
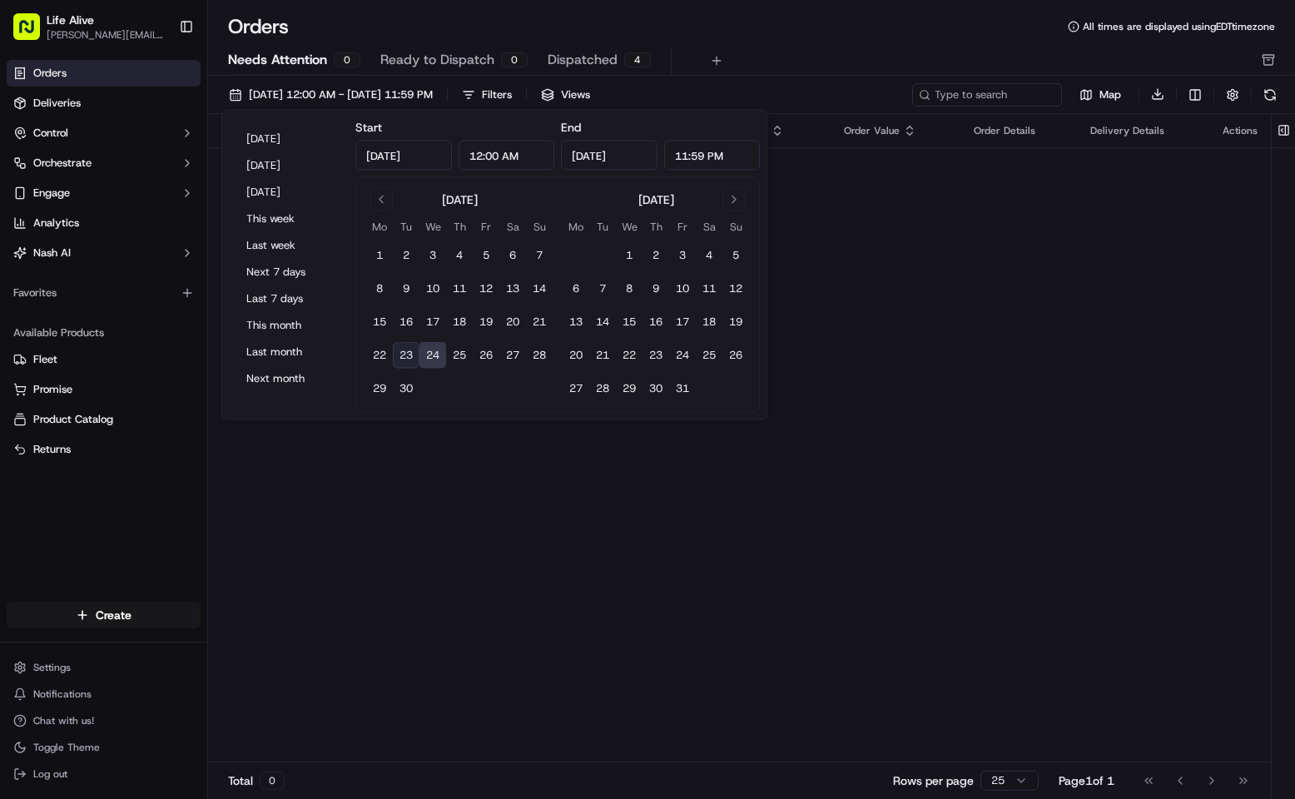
click at [449, 471] on div "Pickup Location Pickup Time Dropoff Location Dropoff Time Order Value Order Det…" at bounding box center [739, 438] width 1063 height 649
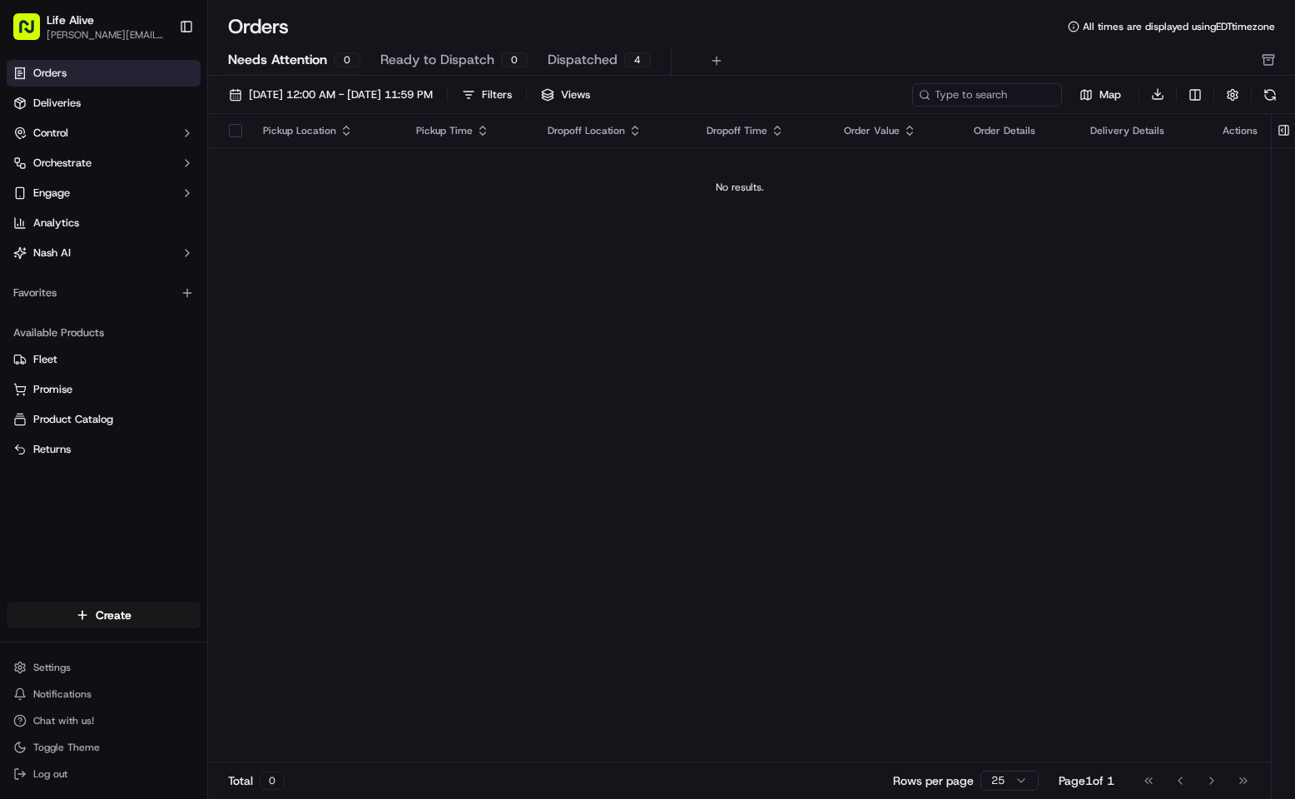
click at [91, 81] on link "Orders" at bounding box center [104, 73] width 194 height 27
click at [55, 77] on span "Orders" at bounding box center [49, 73] width 33 height 15
